Goal: Navigation & Orientation: Understand site structure

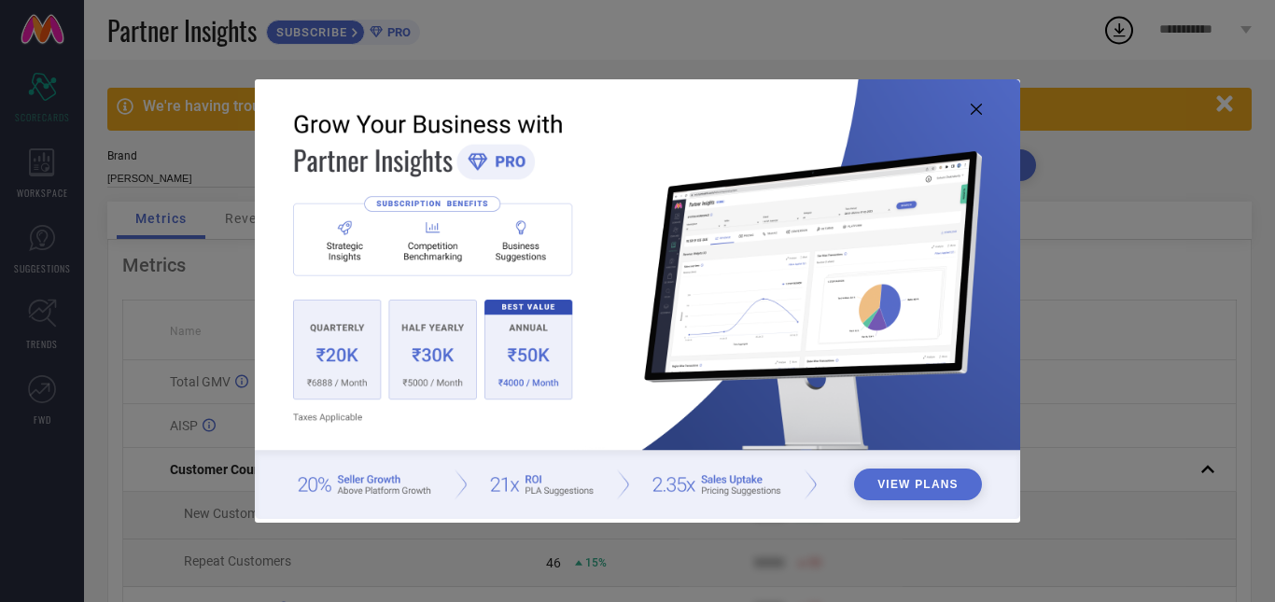
click at [972, 109] on icon at bounding box center [976, 109] width 11 height 11
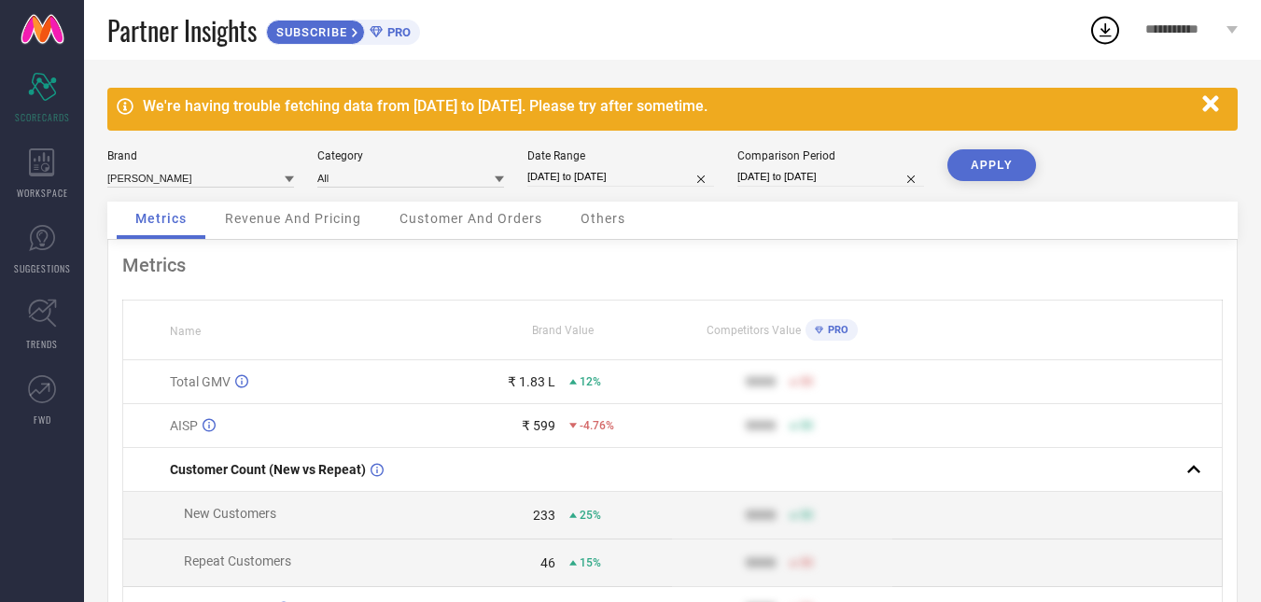
click at [333, 34] on span "SUBSCRIBE" at bounding box center [309, 32] width 85 height 14
click at [46, 195] on span "WORKSPACE" at bounding box center [42, 193] width 51 height 14
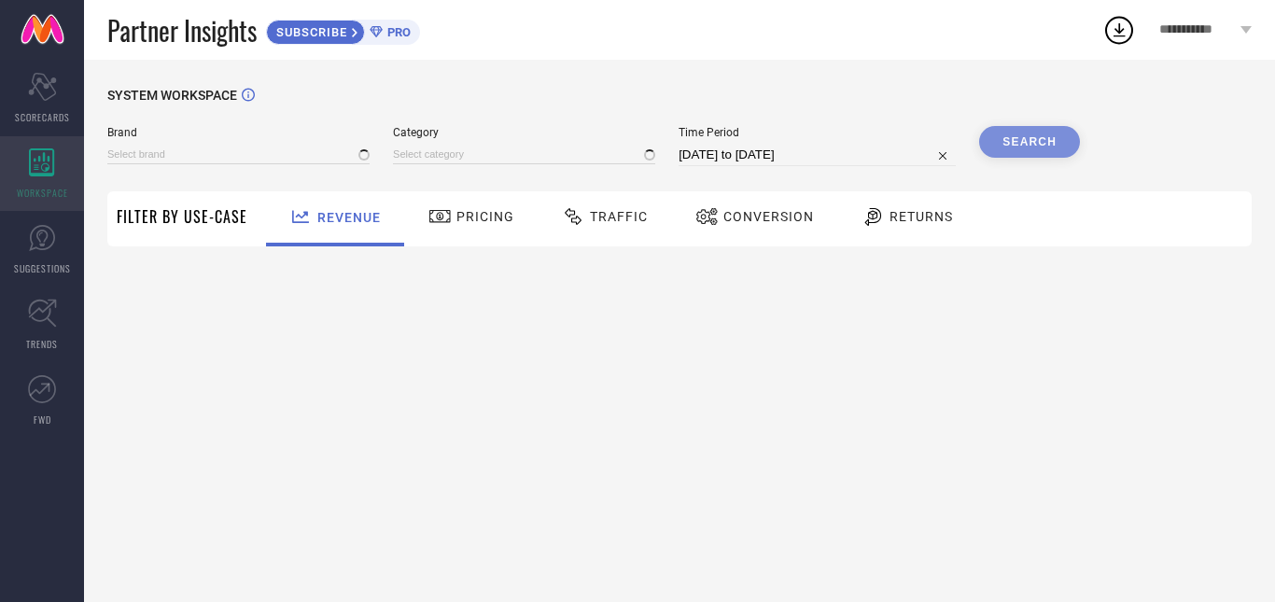
type input "[PERSON_NAME]"
type input "All"
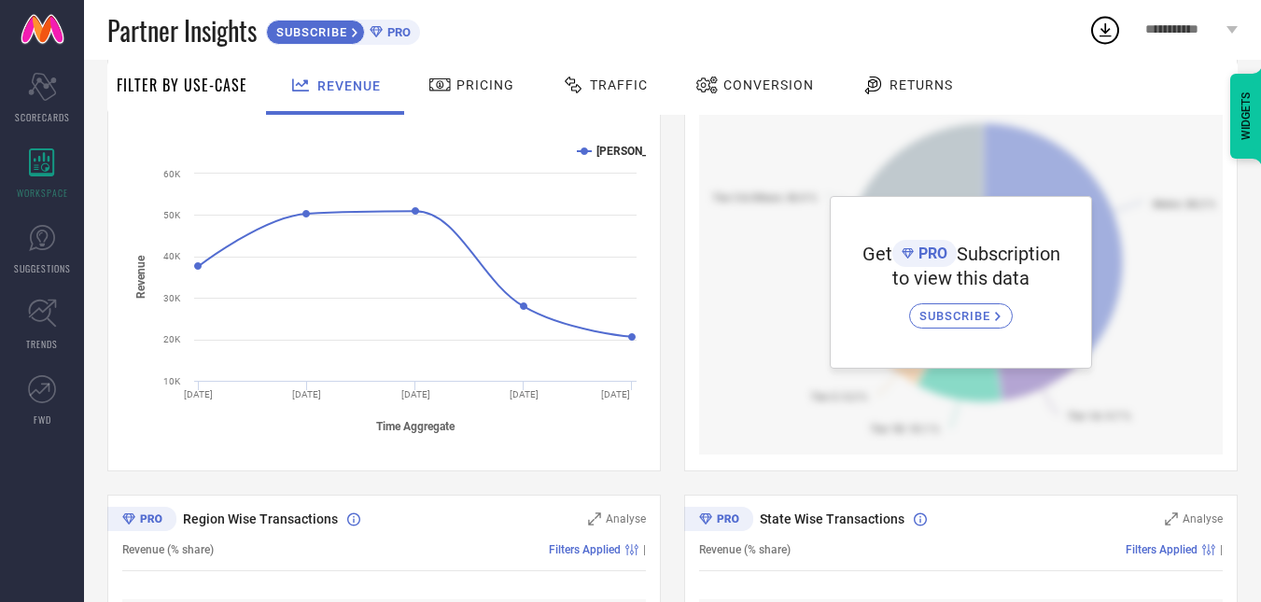
scroll to position [331, 0]
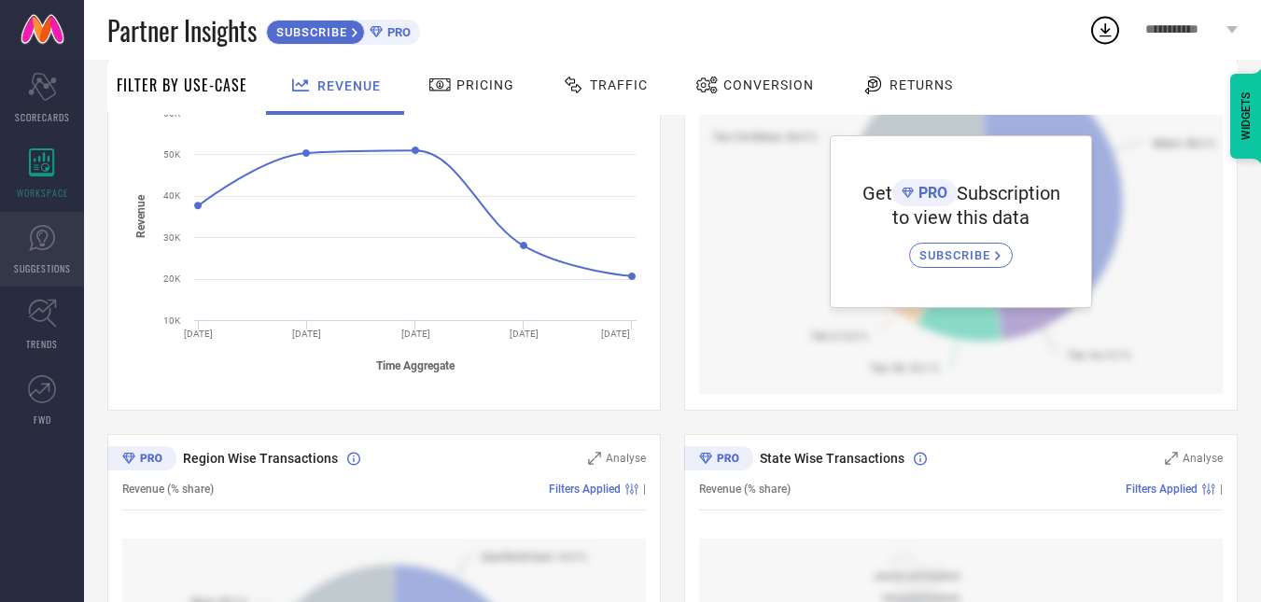
click at [47, 236] on icon at bounding box center [41, 238] width 11 height 17
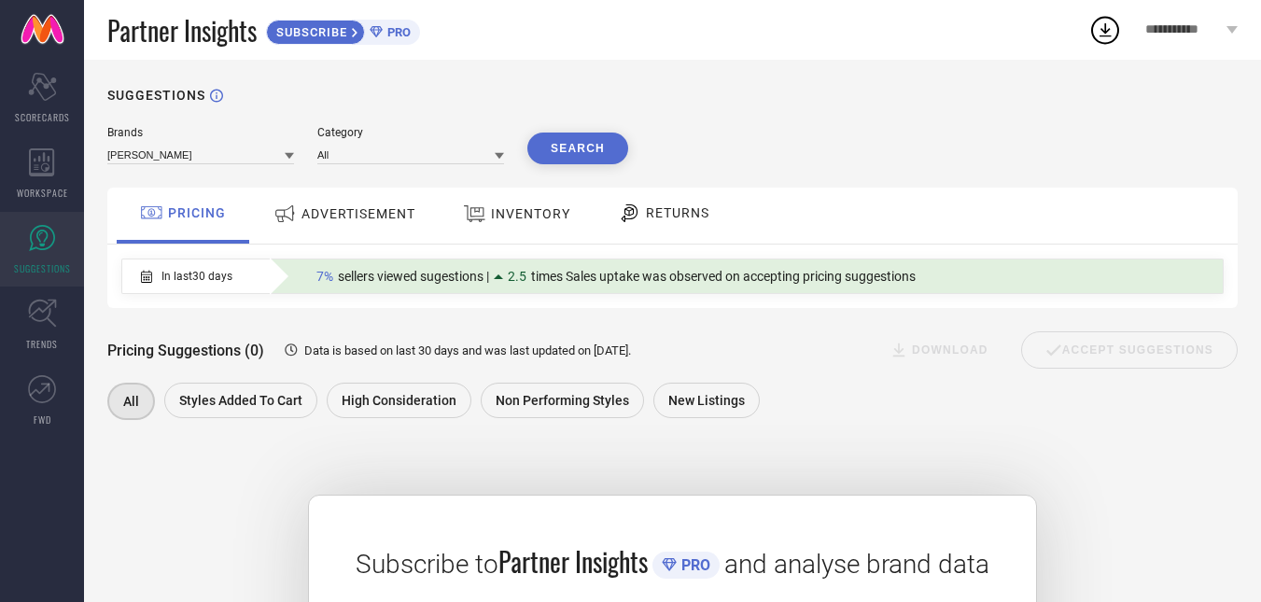
click at [521, 211] on span "INVENTORY" at bounding box center [530, 213] width 79 height 15
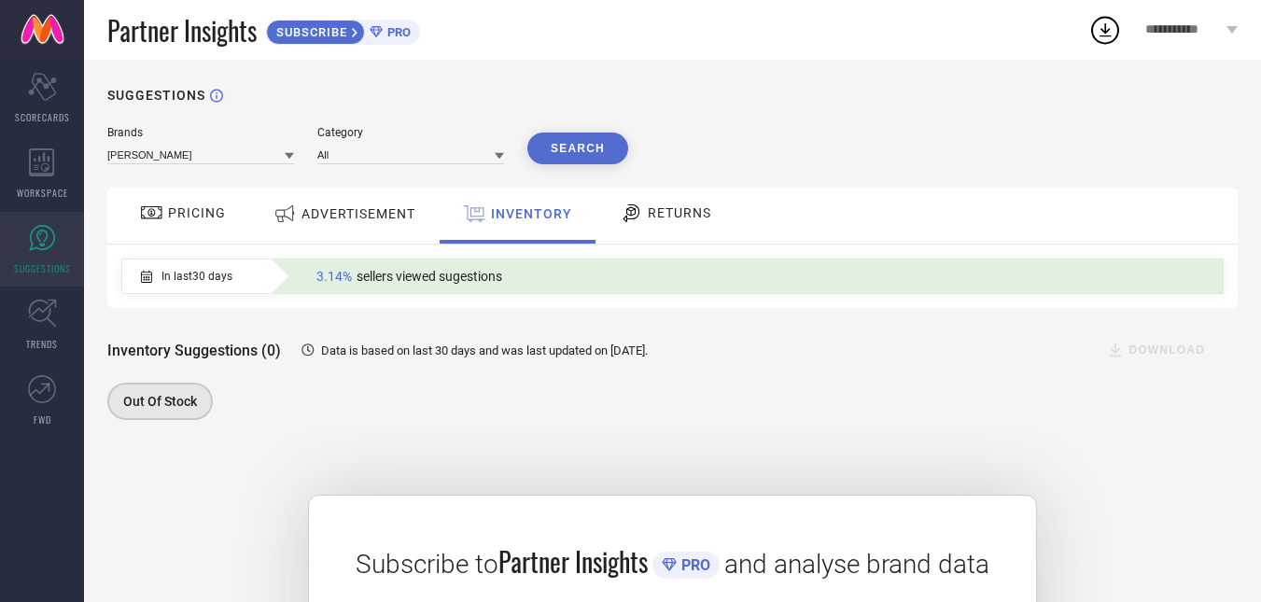
click at [664, 209] on span "RETURNS" at bounding box center [679, 212] width 63 height 15
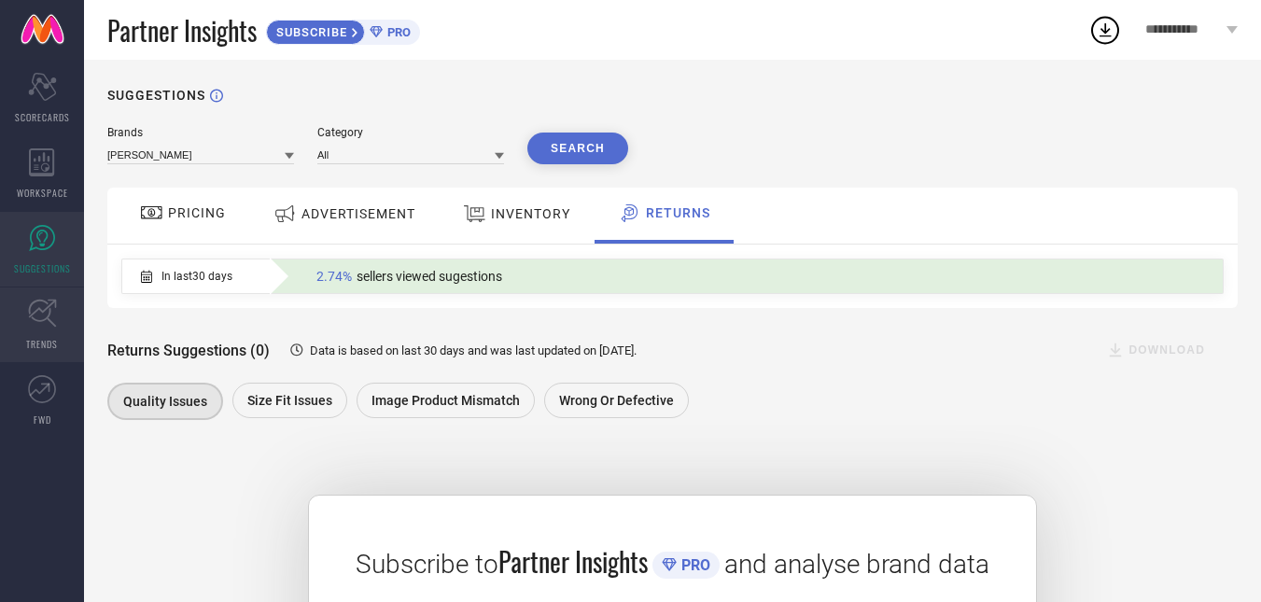
click at [43, 331] on link "TRENDS" at bounding box center [42, 325] width 84 height 75
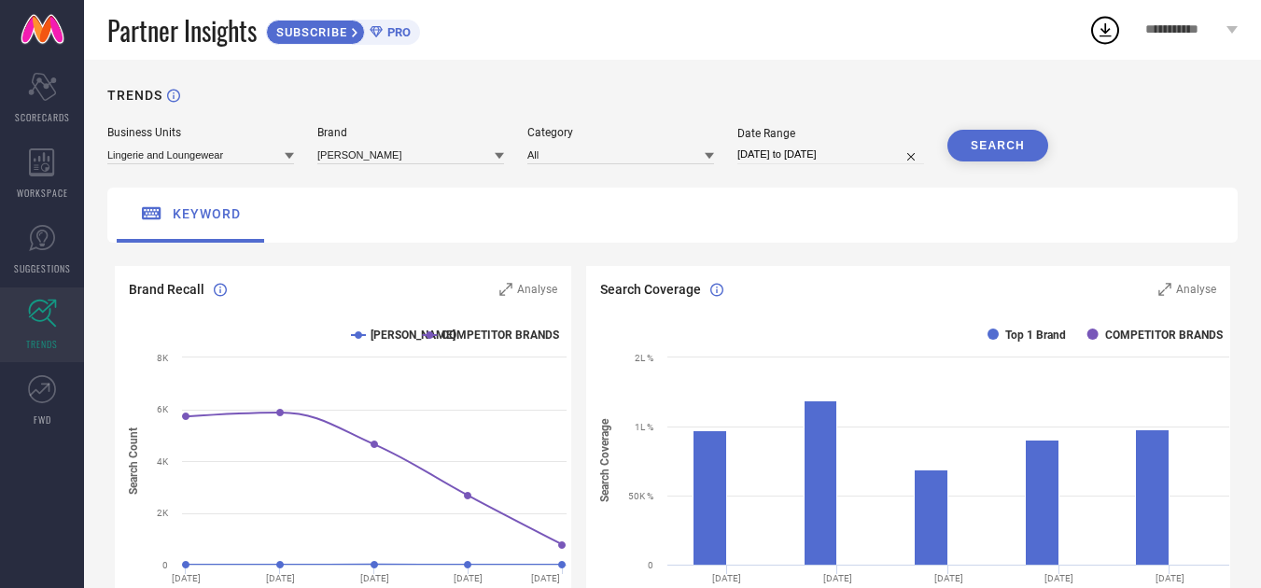
click at [30, 35] on link at bounding box center [42, 30] width 84 height 60
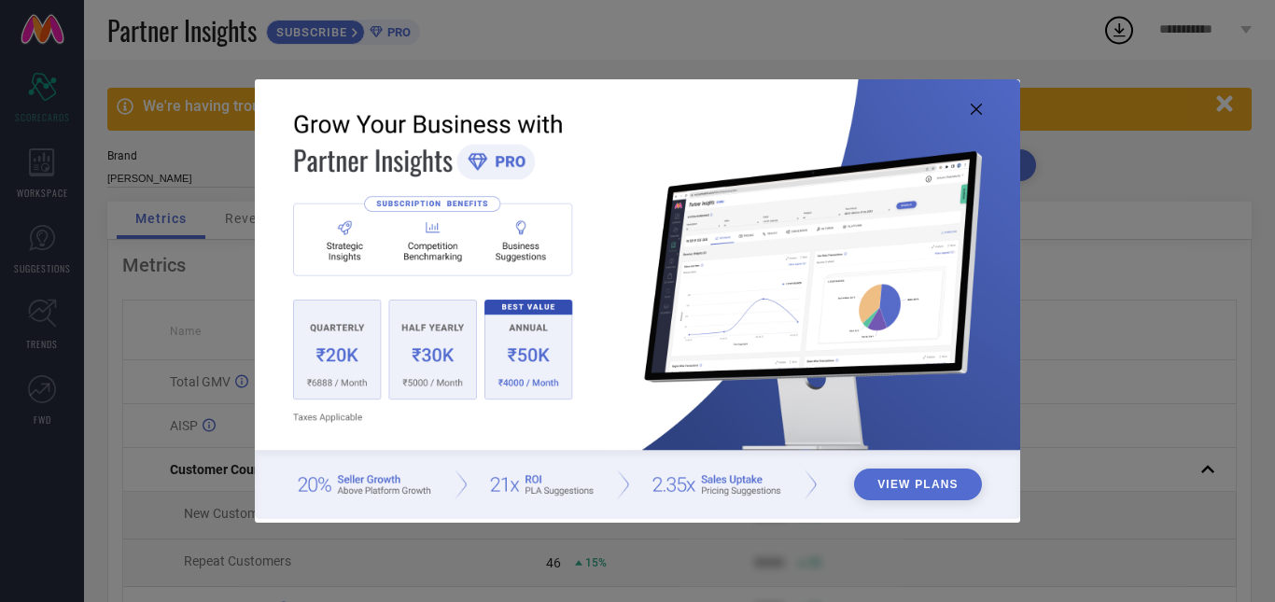
click at [976, 104] on icon at bounding box center [976, 109] width 11 height 11
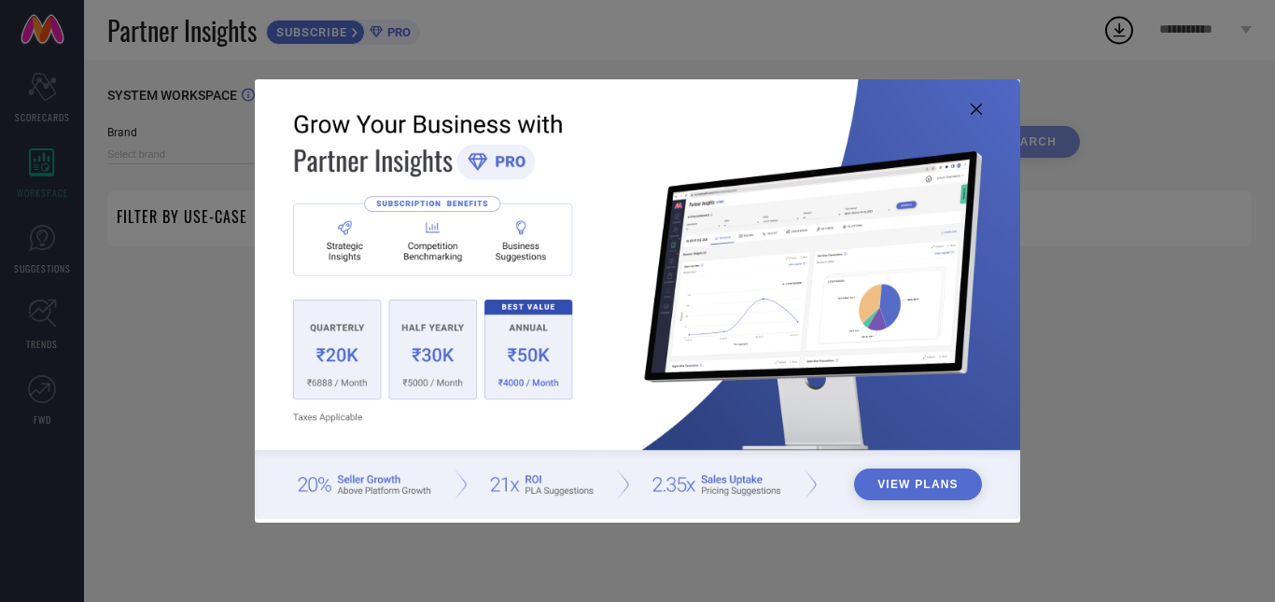
type input "[PERSON_NAME]"
type input "All"
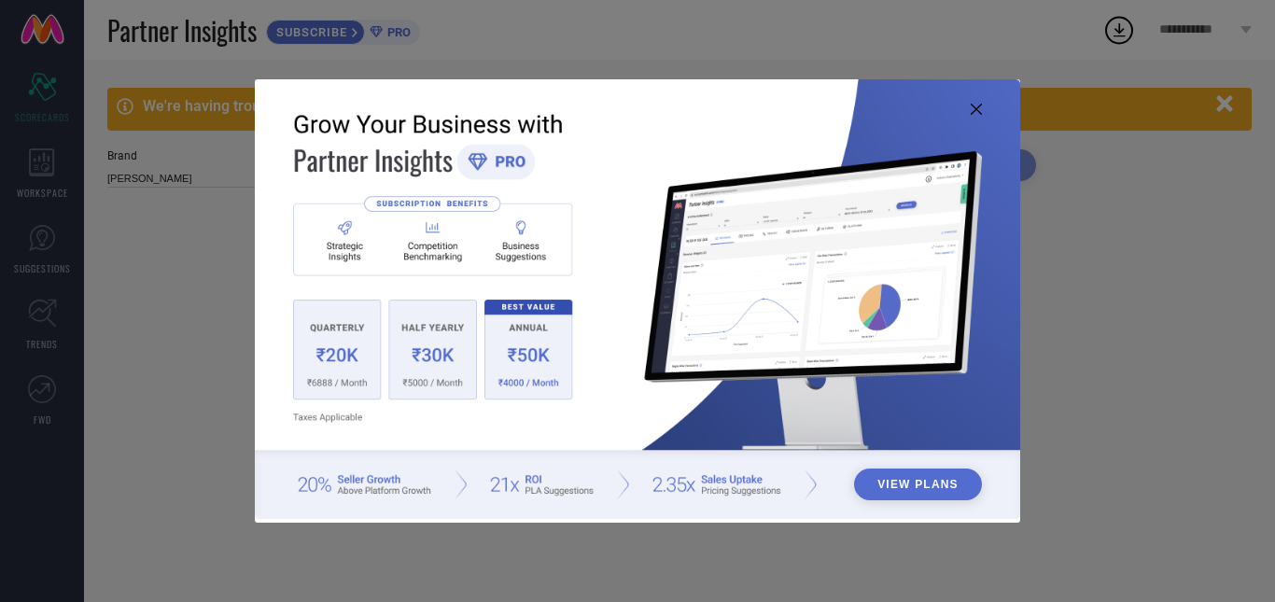
type input "All"
click at [968, 104] on img at bounding box center [638, 299] width 766 height 440
